Goal: Task Accomplishment & Management: Use online tool/utility

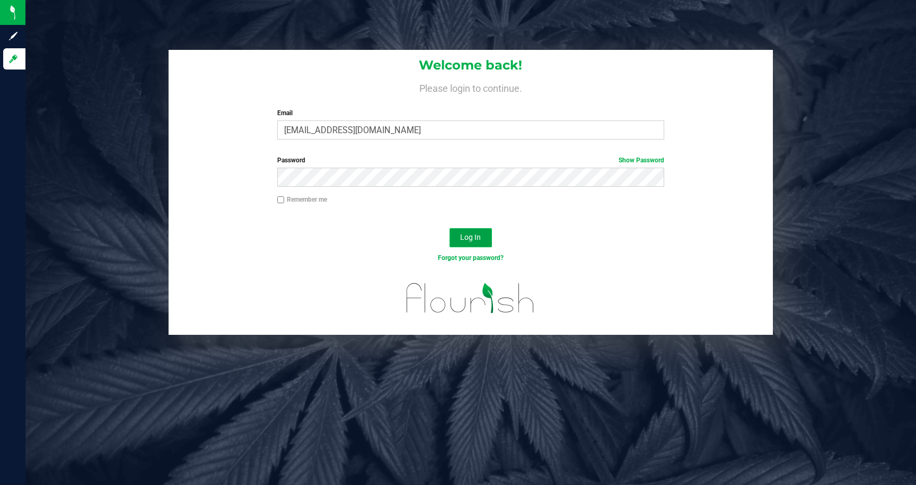
click at [469, 236] on span "Log In" at bounding box center [470, 237] width 21 height 8
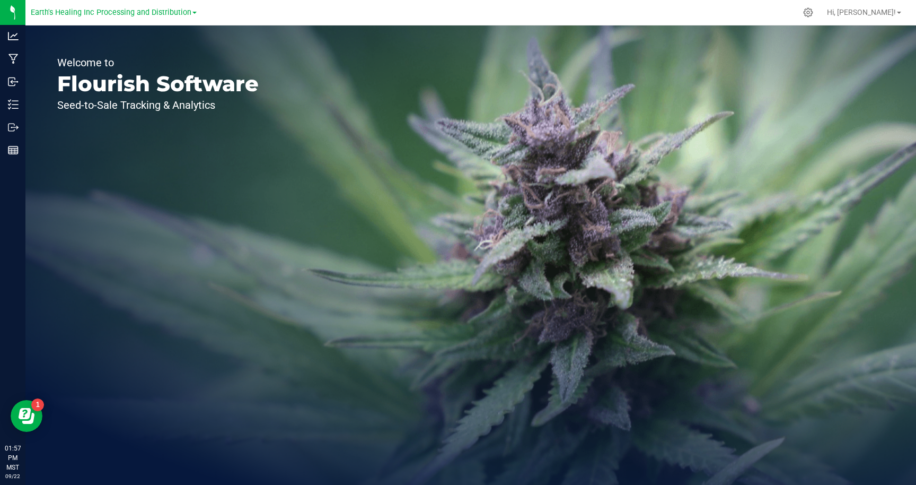
click at [163, 22] on div "Earth's Healing Inc Processing and Distribution" at bounding box center [116, 12] width 170 height 21
click at [163, 15] on span "Earth's Healing Inc Processing and Distribution" at bounding box center [111, 13] width 161 height 10
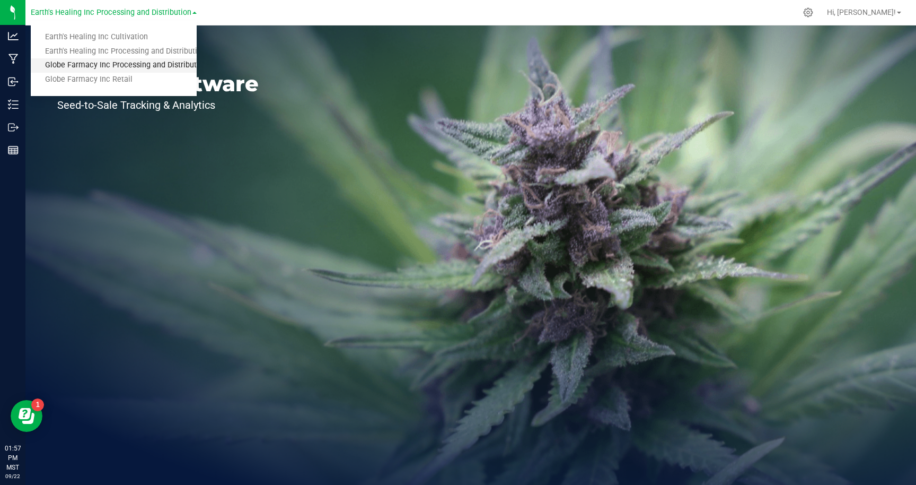
click at [95, 66] on link "Globe Farmacy Inc Processing and Distribution" at bounding box center [114, 65] width 166 height 14
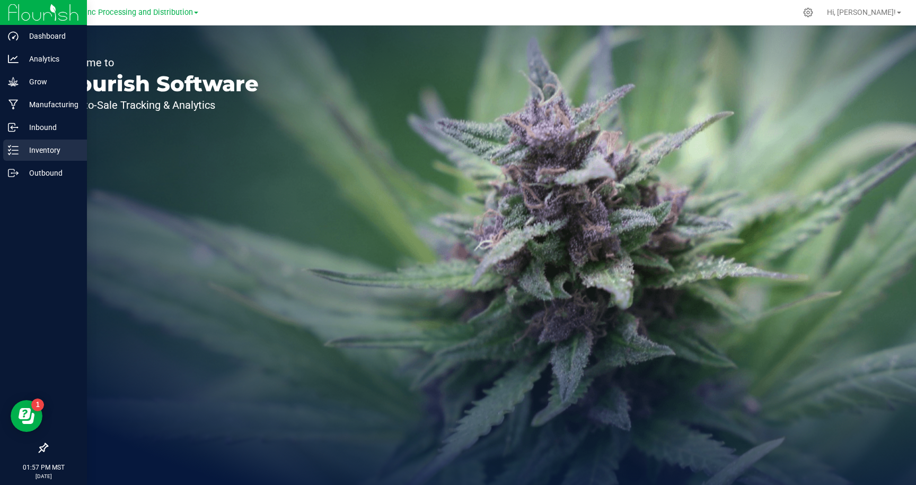
click at [49, 154] on p "Inventory" at bounding box center [51, 150] width 64 height 13
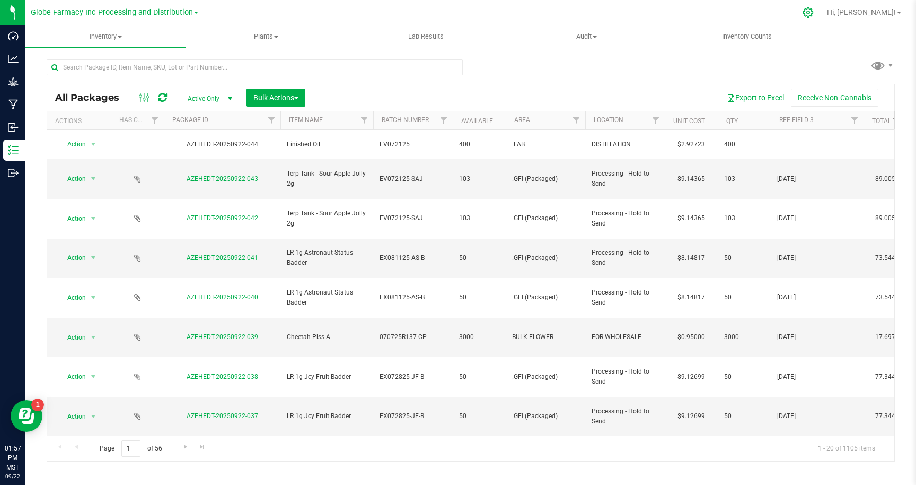
click at [814, 11] on icon at bounding box center [808, 12] width 11 height 11
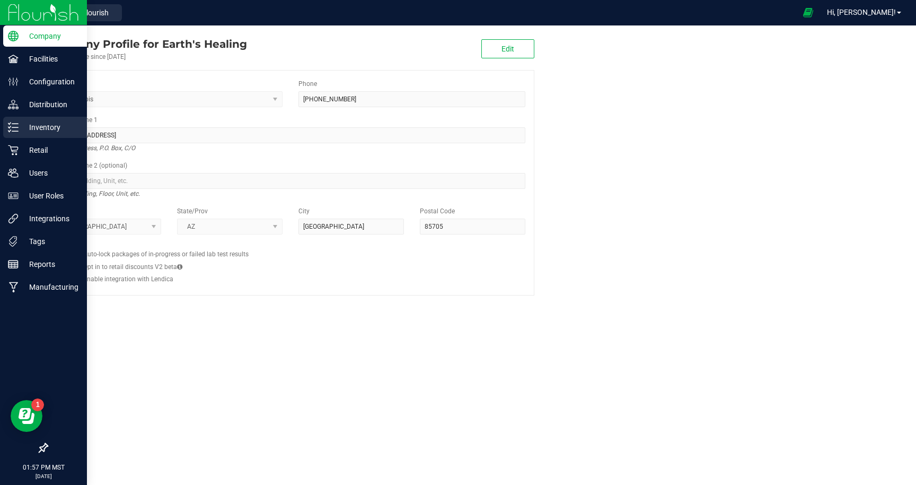
click at [49, 125] on p "Inventory" at bounding box center [51, 127] width 64 height 13
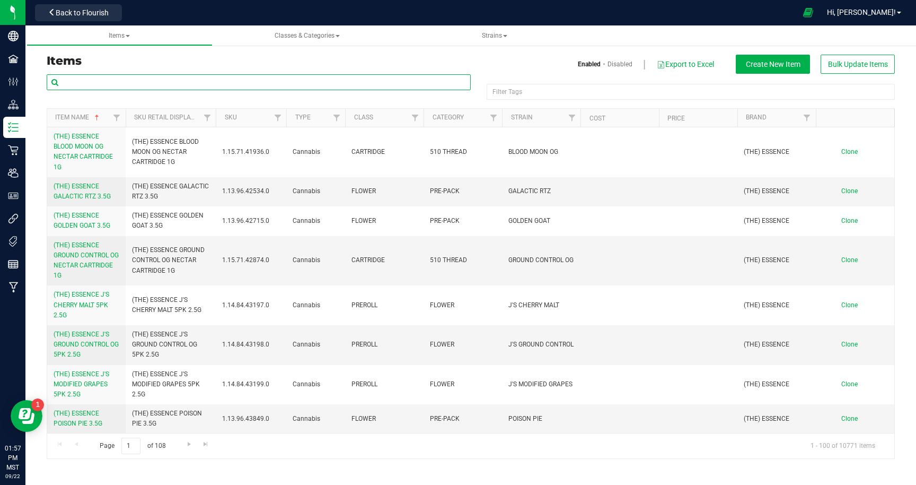
click at [289, 82] on input "text" at bounding box center [259, 82] width 424 height 16
type input "deli"
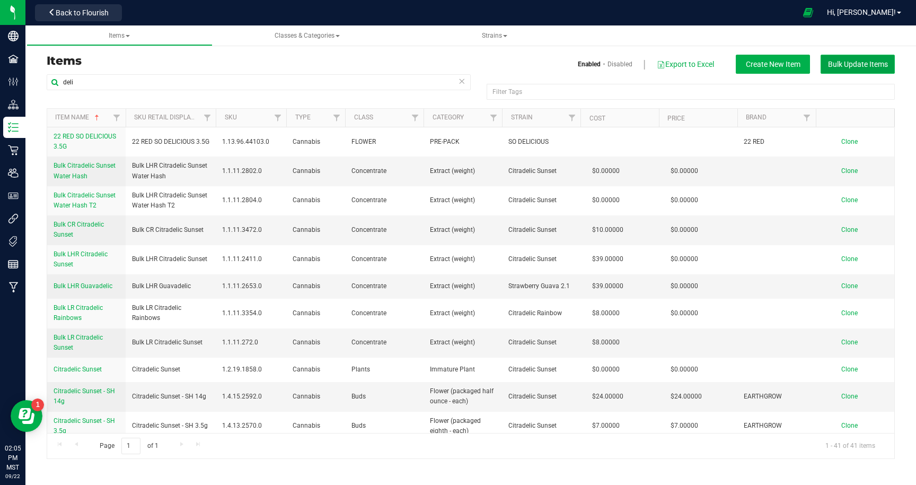
click at [837, 68] on button "Bulk Update Items" at bounding box center [858, 64] width 74 height 19
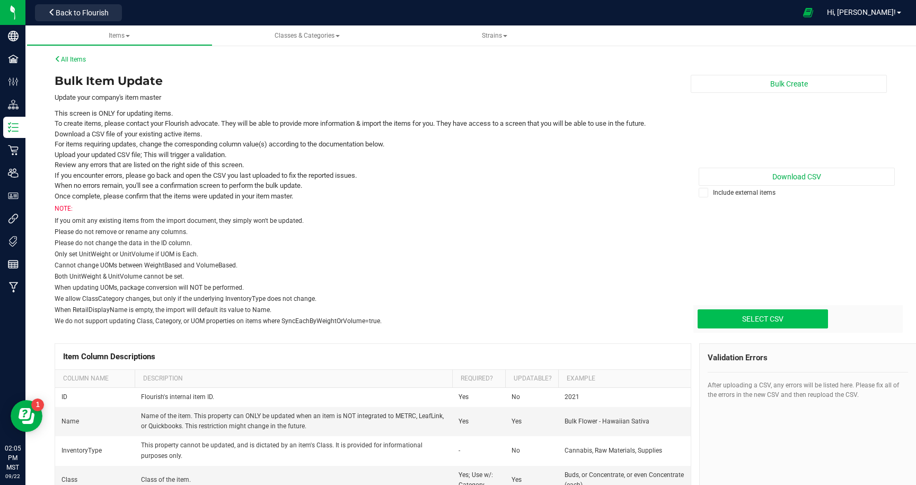
type input "C:\fakepath\update-items_[DATE].csv"
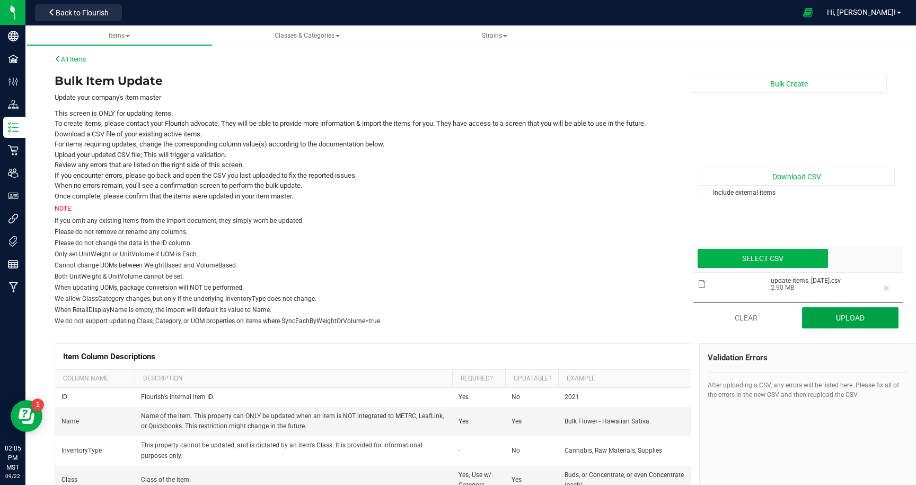
click at [831, 321] on button "Upload" at bounding box center [850, 317] width 97 height 21
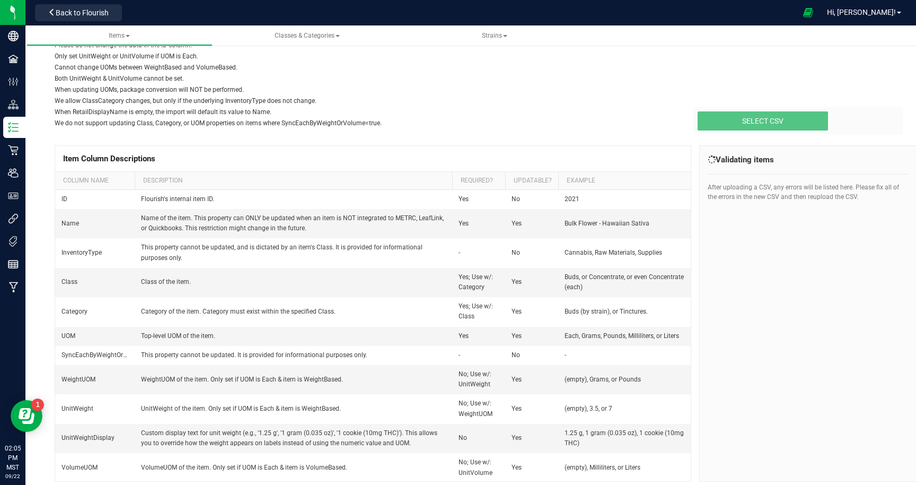
scroll to position [169, 0]
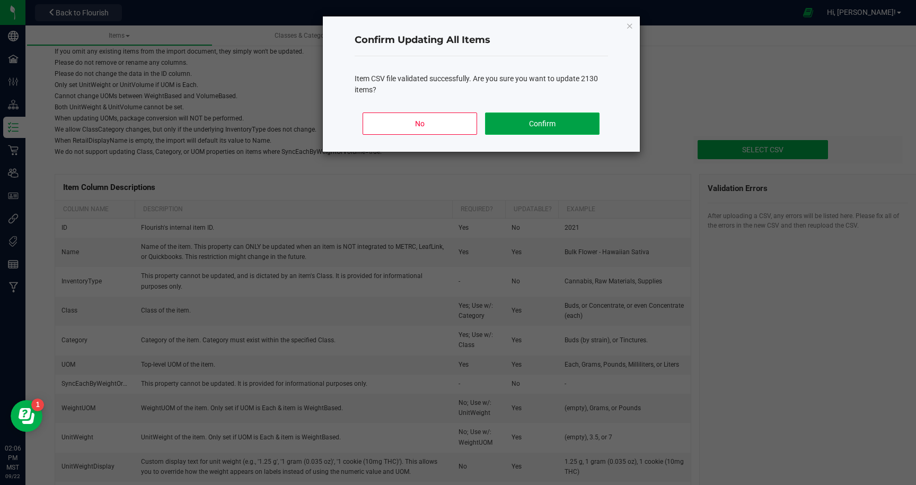
click at [544, 125] on button "Confirm" at bounding box center [542, 123] width 114 height 22
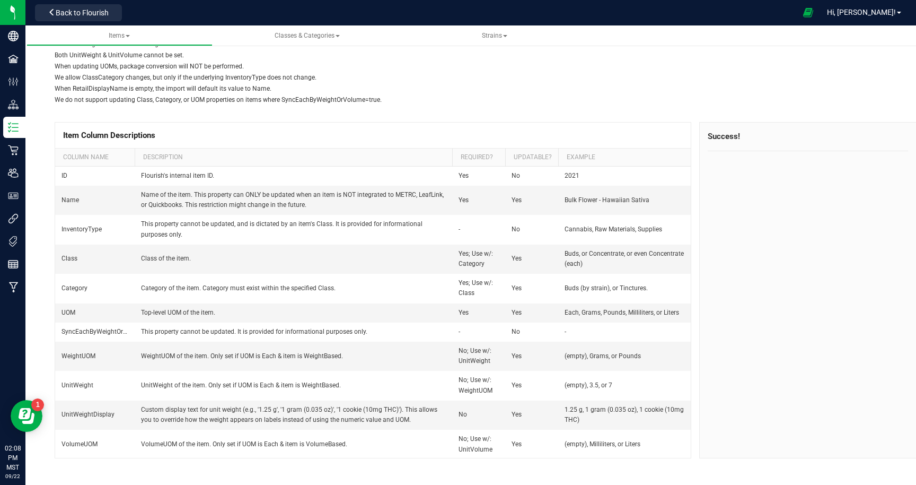
scroll to position [0, 0]
